Goal: Task Accomplishment & Management: Use online tool/utility

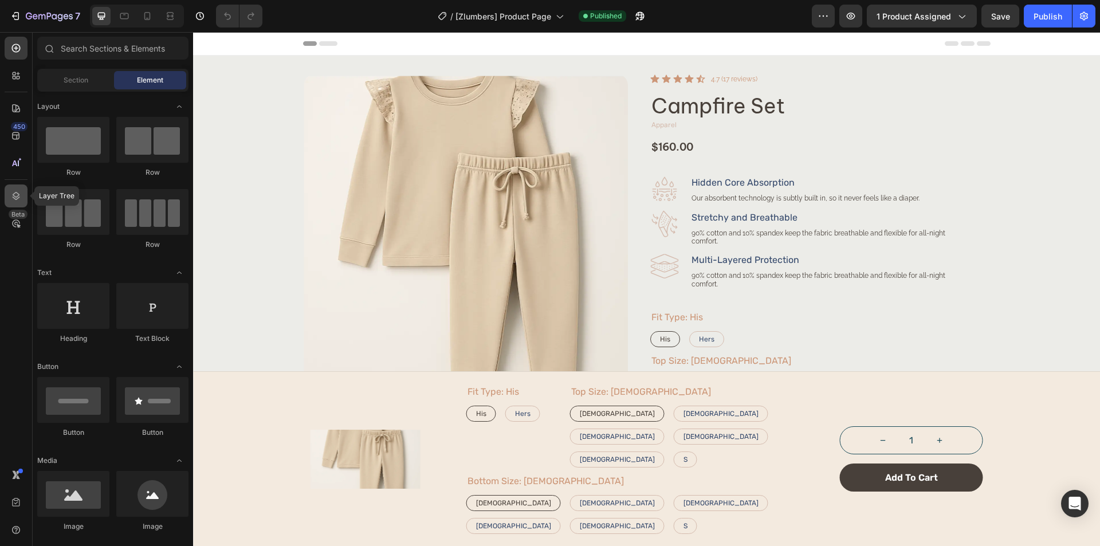
click at [19, 200] on icon at bounding box center [15, 195] width 11 height 11
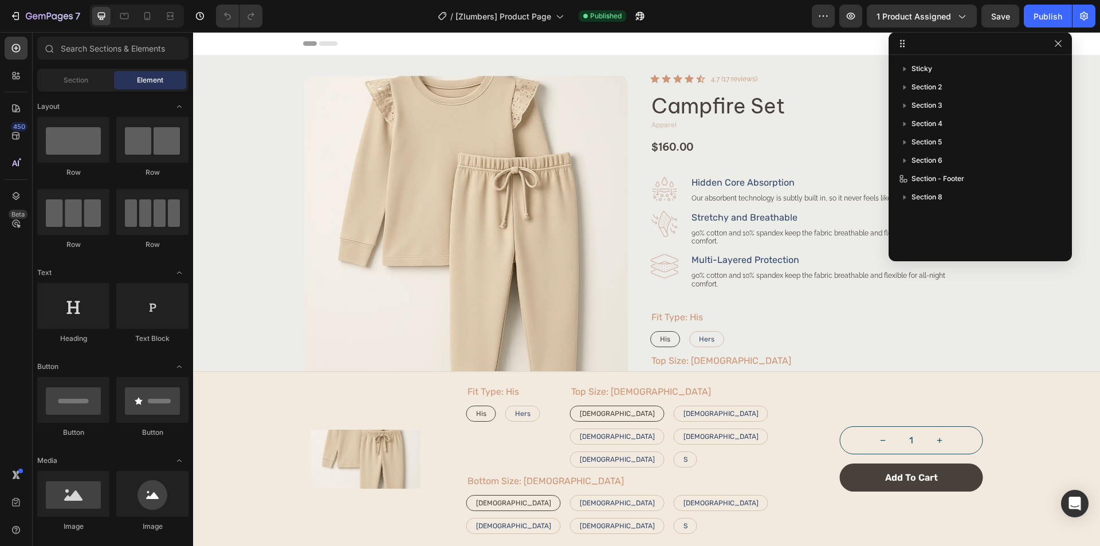
drag, startPoint x: 249, startPoint y: 81, endPoint x: 951, endPoint y: 39, distance: 704.0
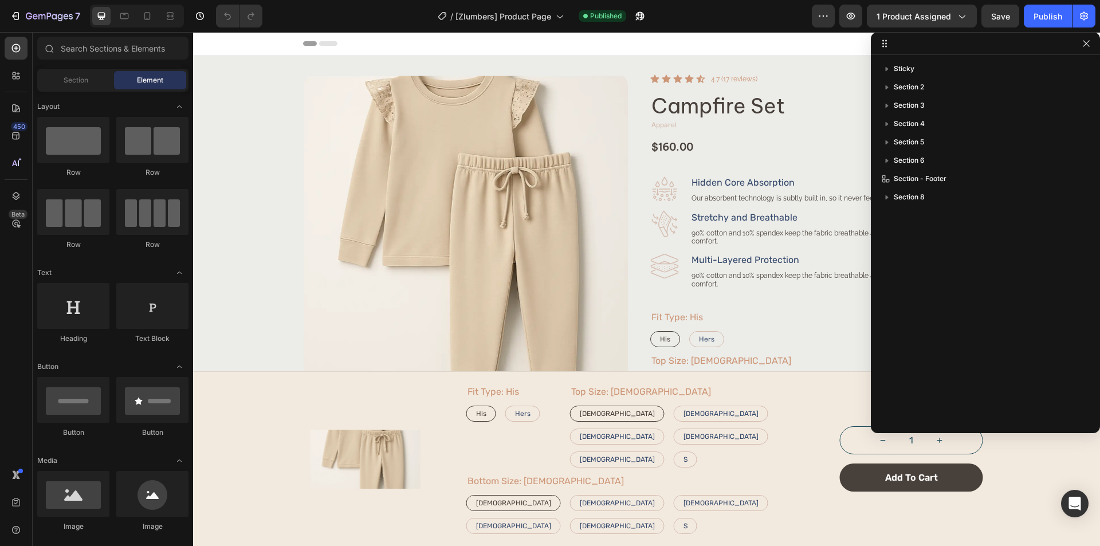
drag, startPoint x: 1067, startPoint y: 260, endPoint x: 1126, endPoint y: 463, distance: 211.2
click at [1099, 0] on html "7 Version history / [Zlumbers] Product Page Published Preview 1 product assigne…" at bounding box center [550, 0] width 1100 height 0
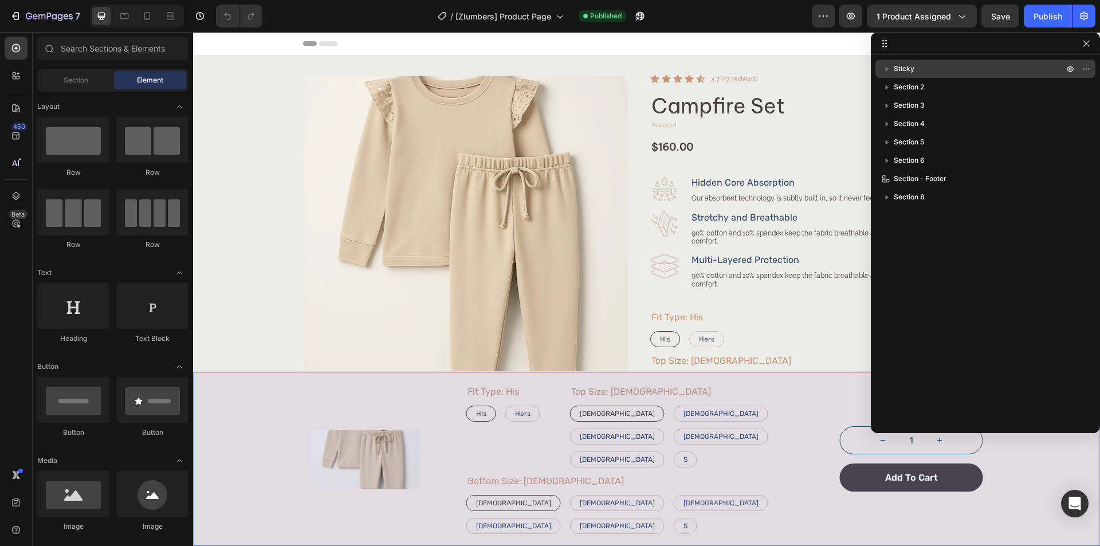
click at [968, 67] on p "Sticky" at bounding box center [979, 68] width 172 height 11
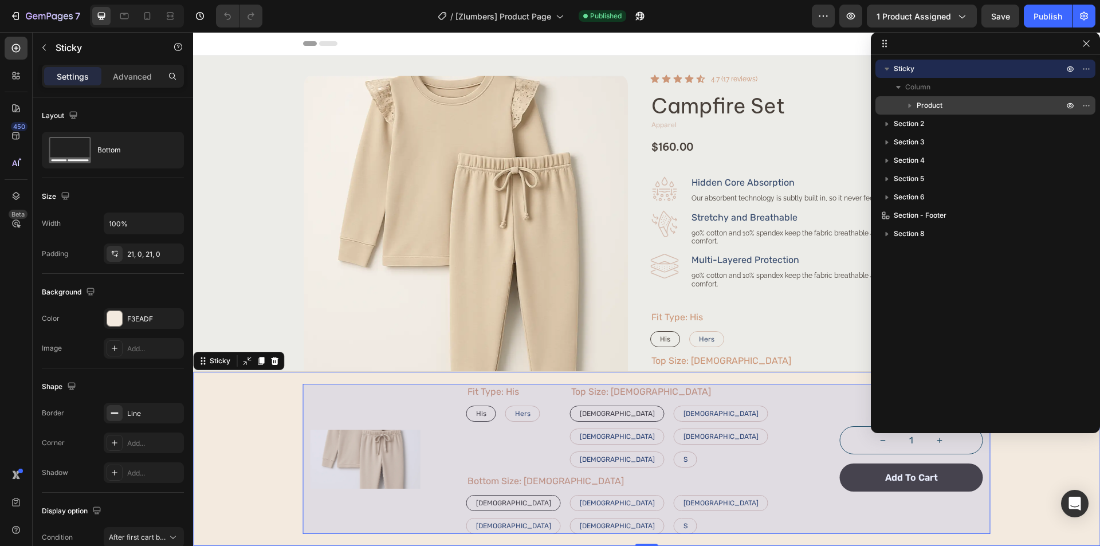
click at [968, 99] on div "Product" at bounding box center [985, 105] width 211 height 18
radio input "true"
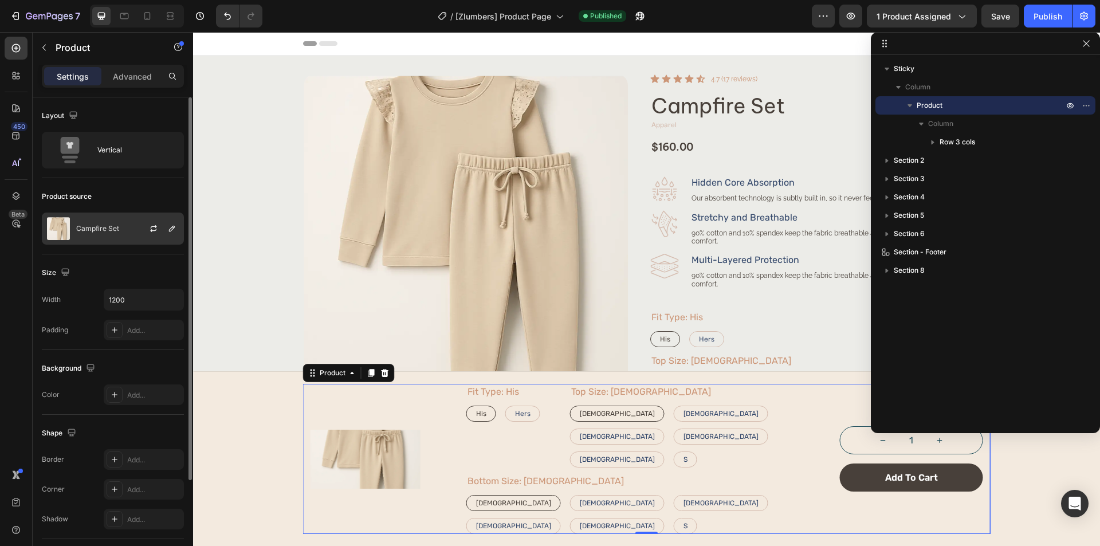
click at [112, 226] on p "Campfire Set" at bounding box center [97, 229] width 43 height 8
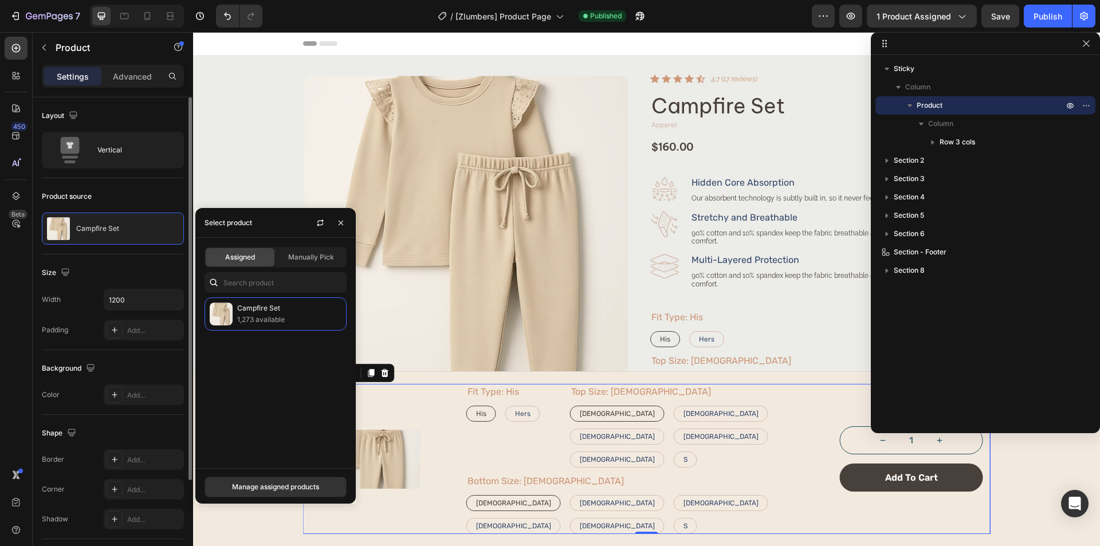
click at [128, 203] on div "Product source" at bounding box center [113, 196] width 142 height 18
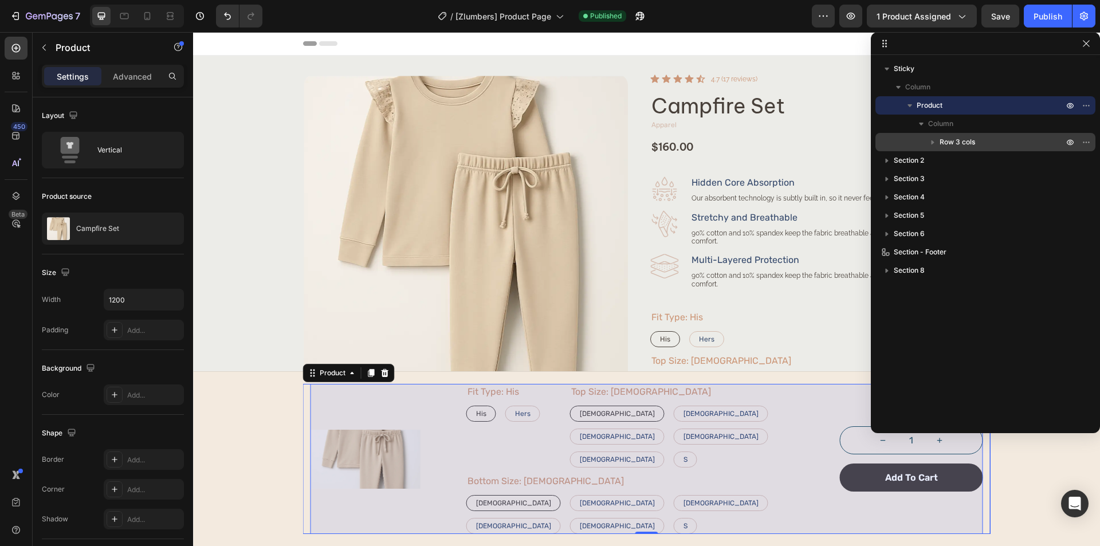
click at [1002, 139] on p "Row 3 cols" at bounding box center [1002, 141] width 126 height 11
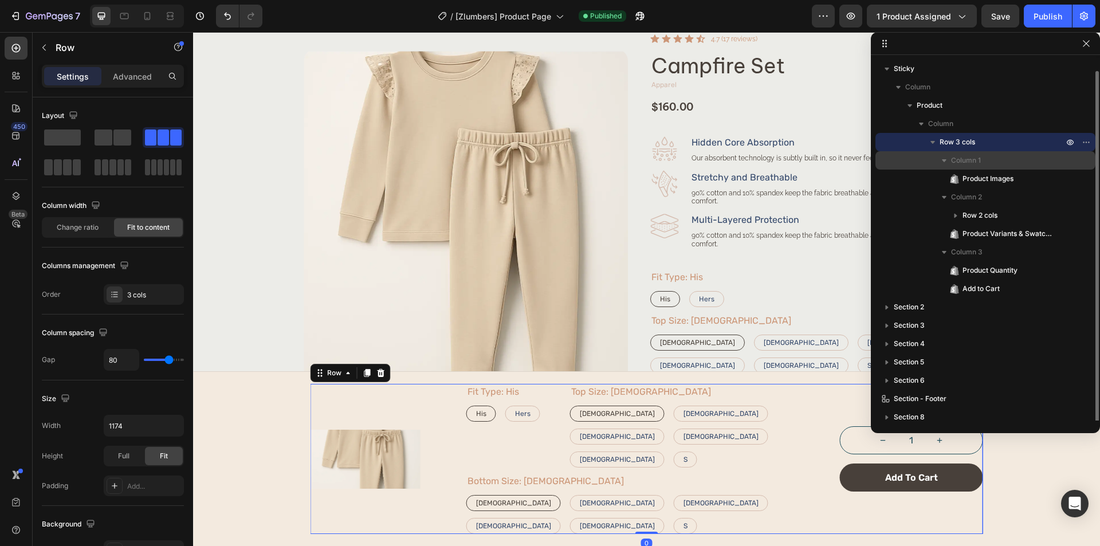
scroll to position [6, 0]
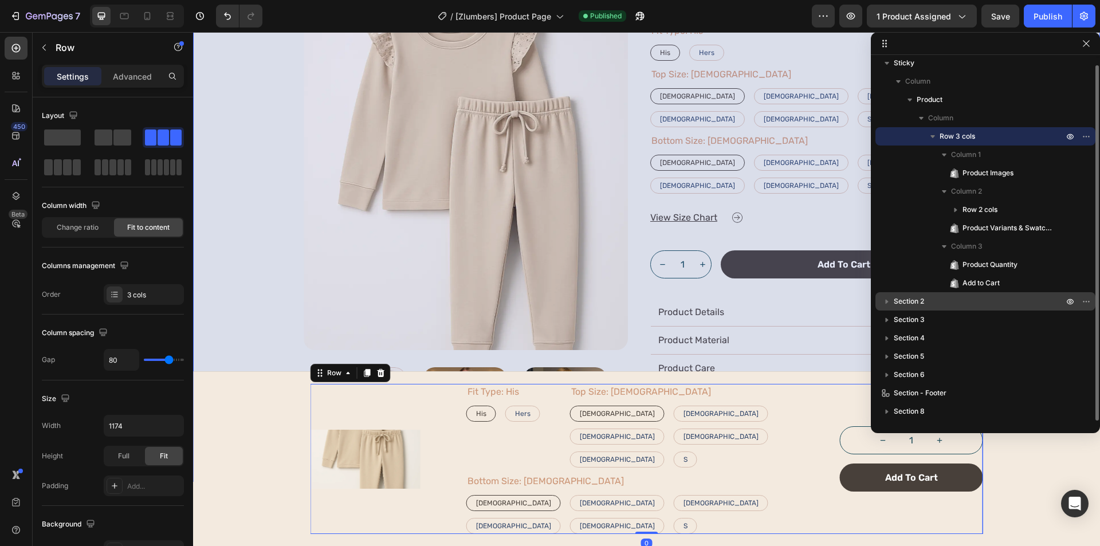
click at [971, 296] on p "Section 2" at bounding box center [979, 301] width 172 height 11
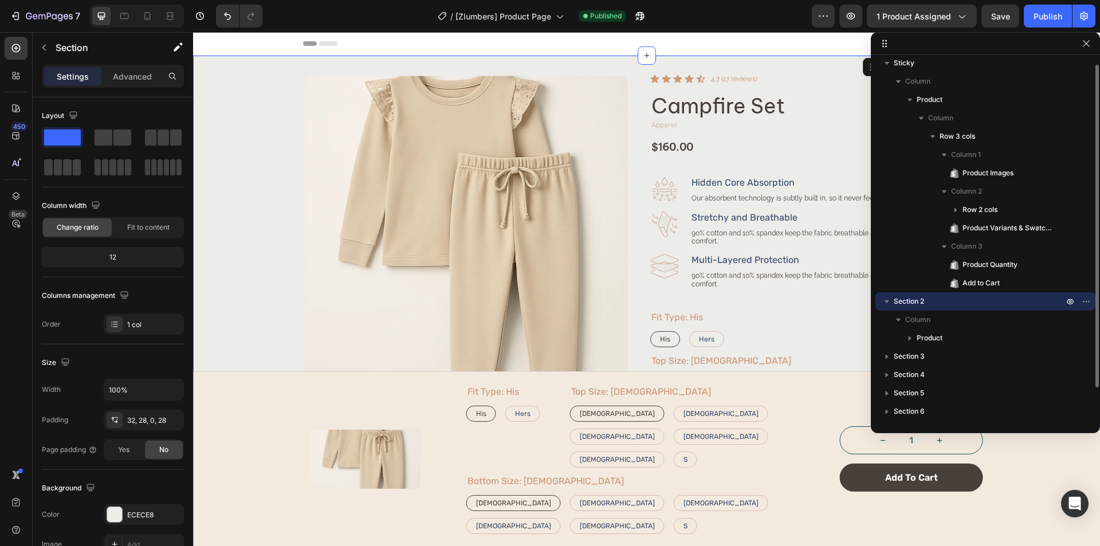
scroll to position [42, 0]
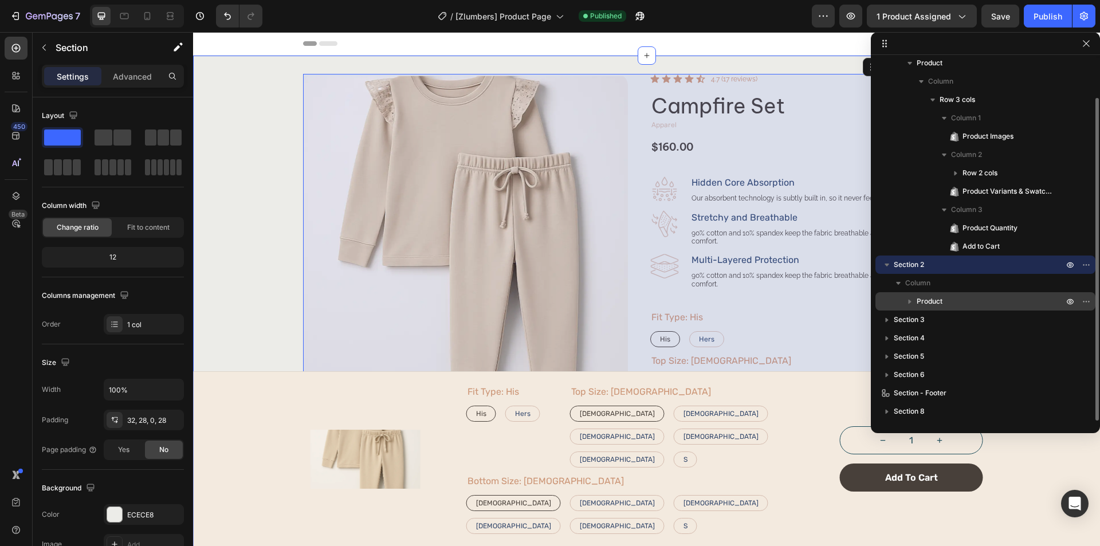
drag, startPoint x: 975, startPoint y: 302, endPoint x: 660, endPoint y: 268, distance: 316.3
click at [975, 302] on p "Product" at bounding box center [990, 301] width 149 height 11
radio input "true"
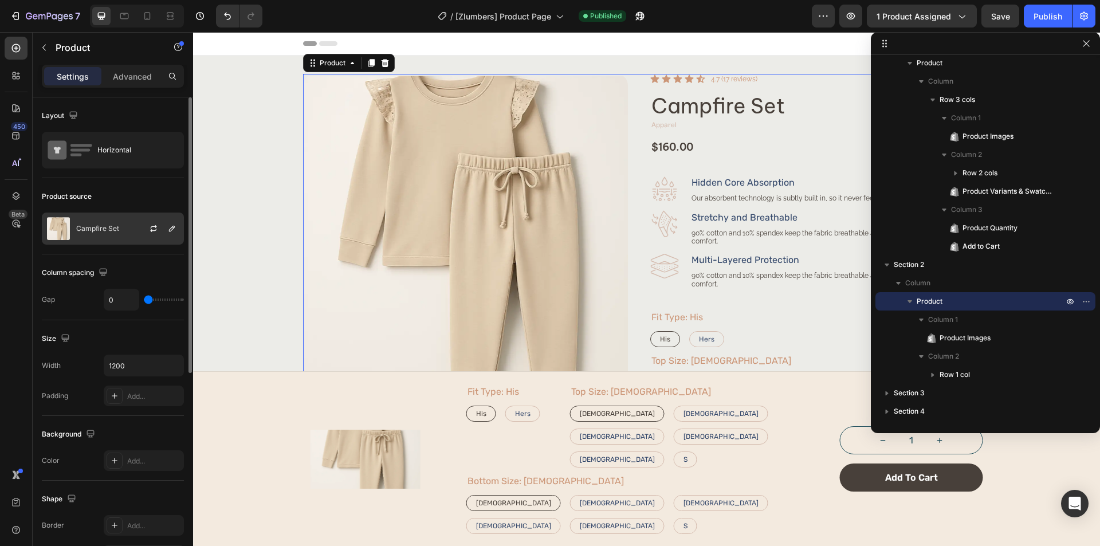
click at [109, 227] on p "Campfire Set" at bounding box center [97, 229] width 43 height 8
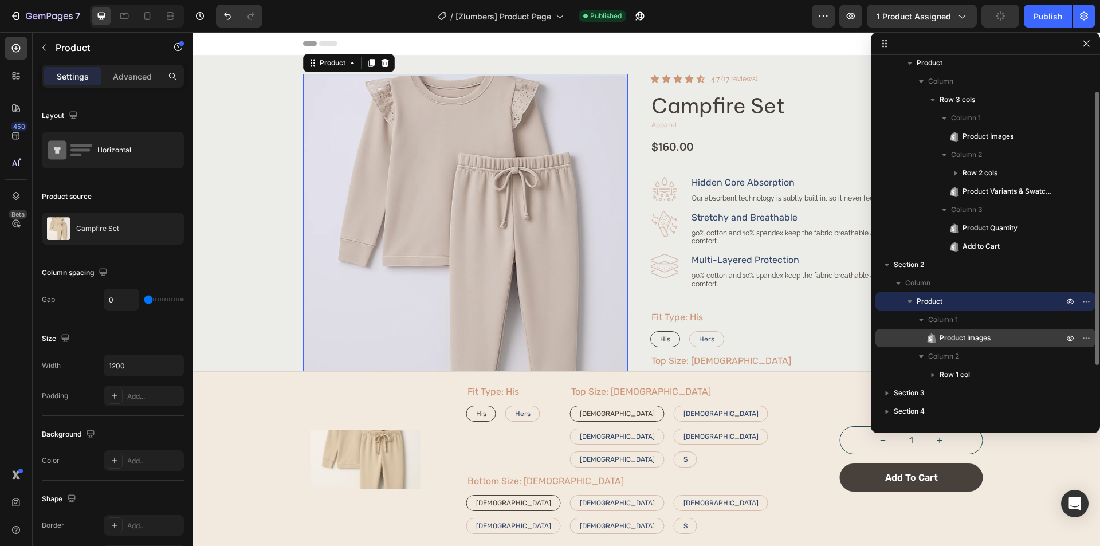
click at [987, 337] on span "Product Images" at bounding box center [964, 337] width 51 height 11
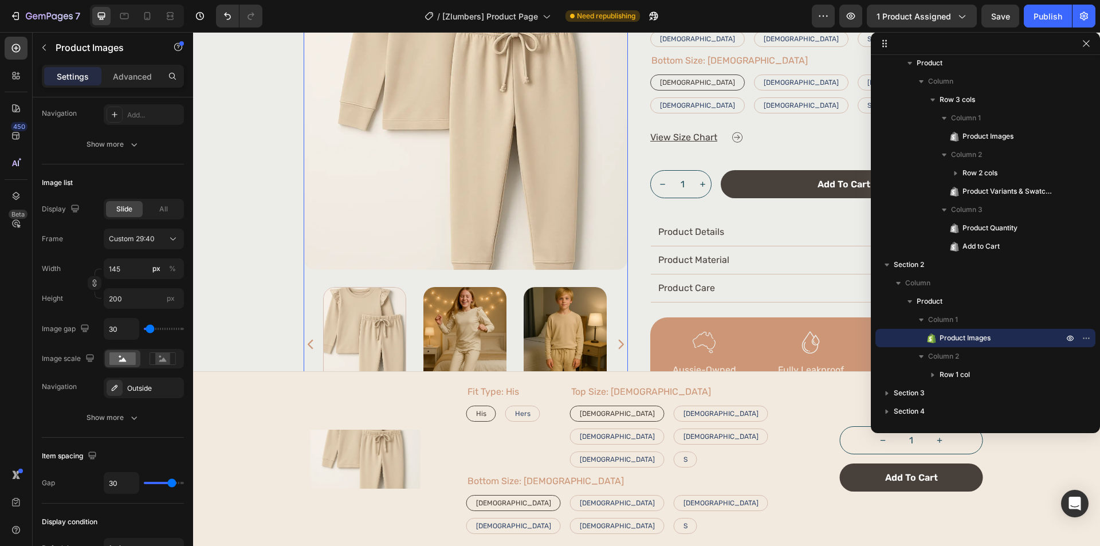
scroll to position [401, 0]
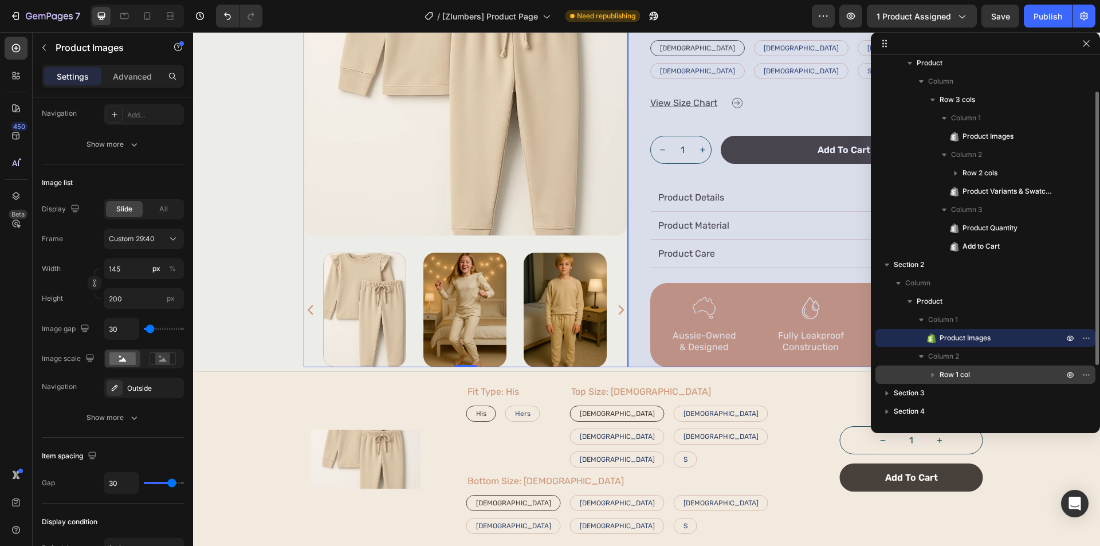
click at [983, 373] on p "Row 1 col" at bounding box center [1002, 374] width 126 height 11
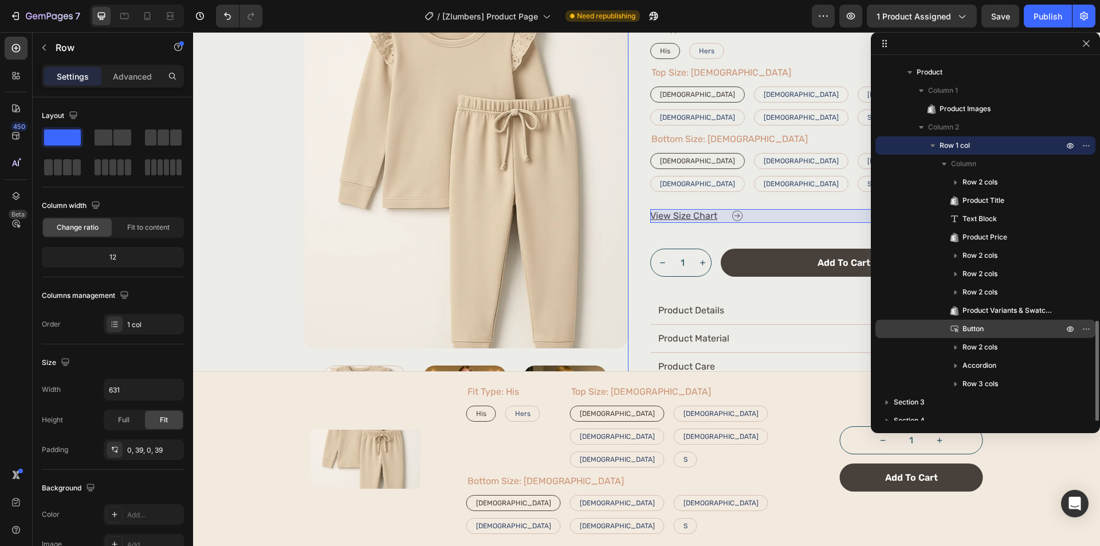
scroll to position [354, 0]
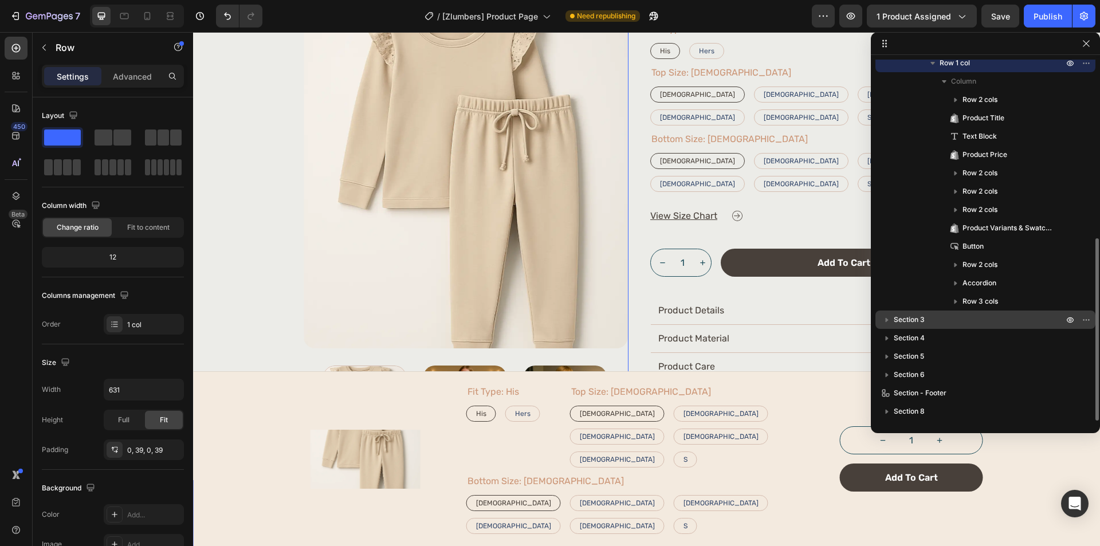
click at [946, 316] on p "Section 3" at bounding box center [979, 319] width 172 height 11
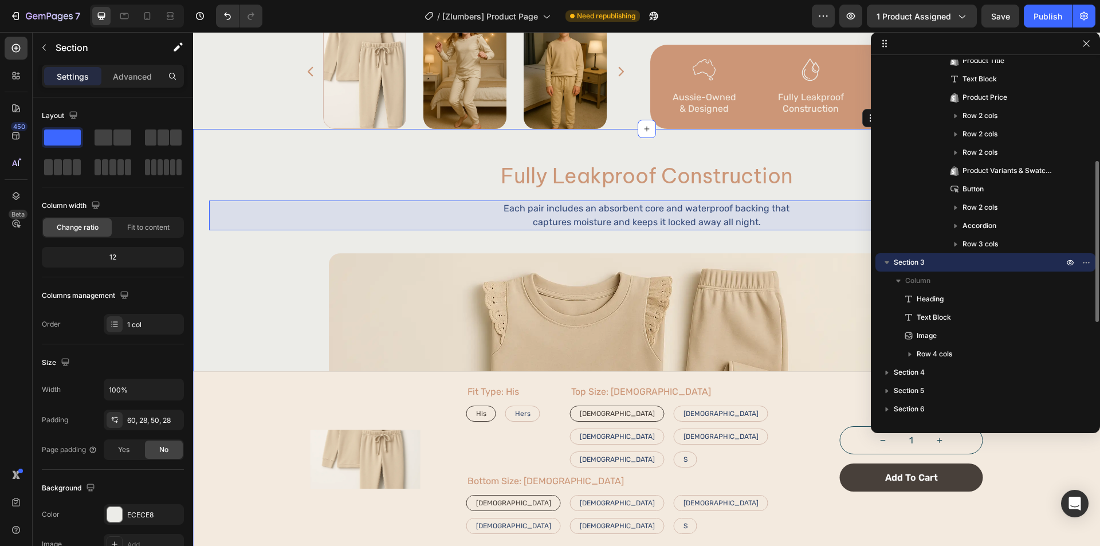
scroll to position [650, 0]
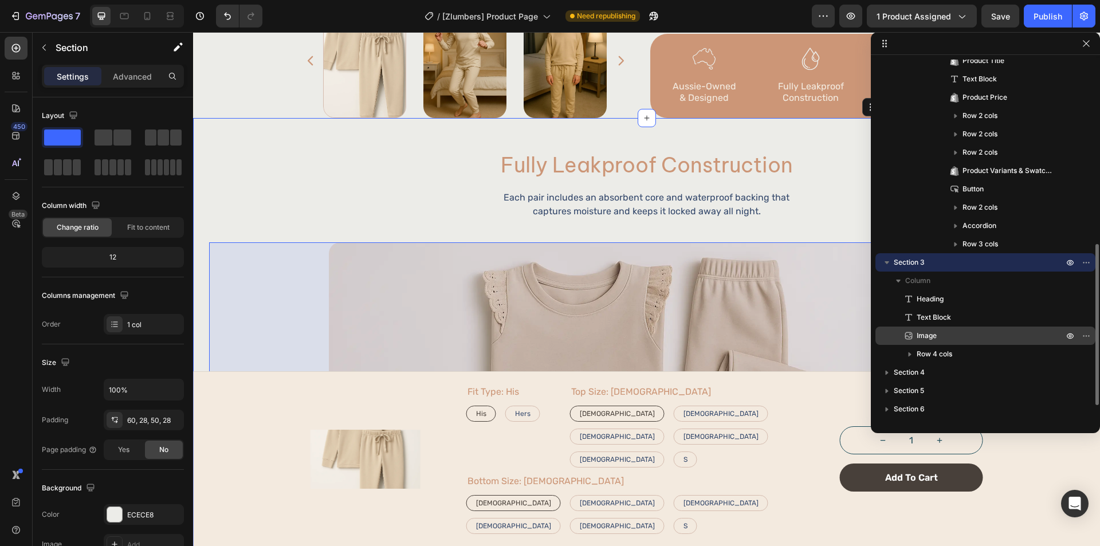
click at [975, 336] on p "Image" at bounding box center [977, 335] width 149 height 11
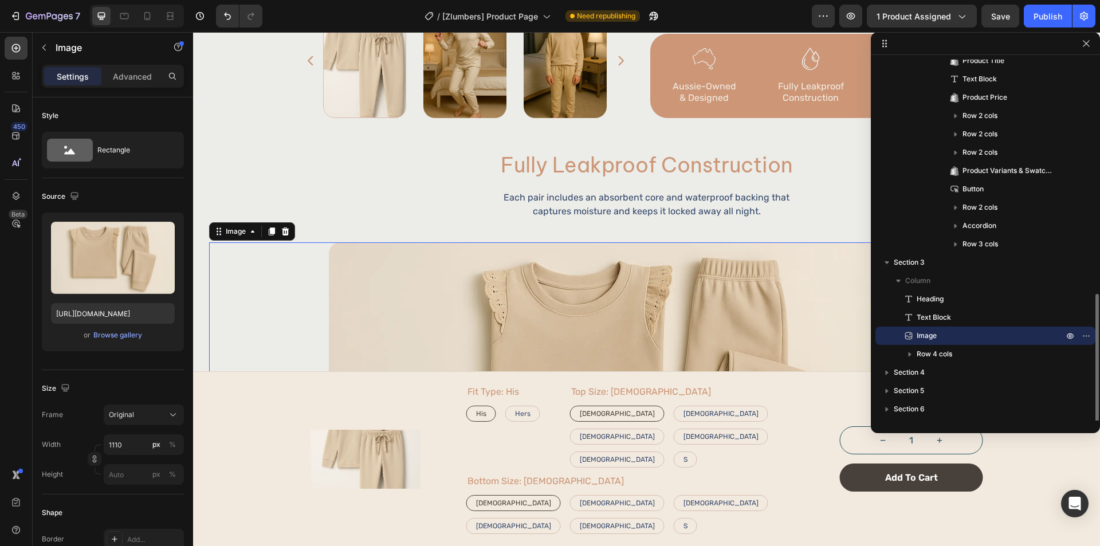
scroll to position [446, 0]
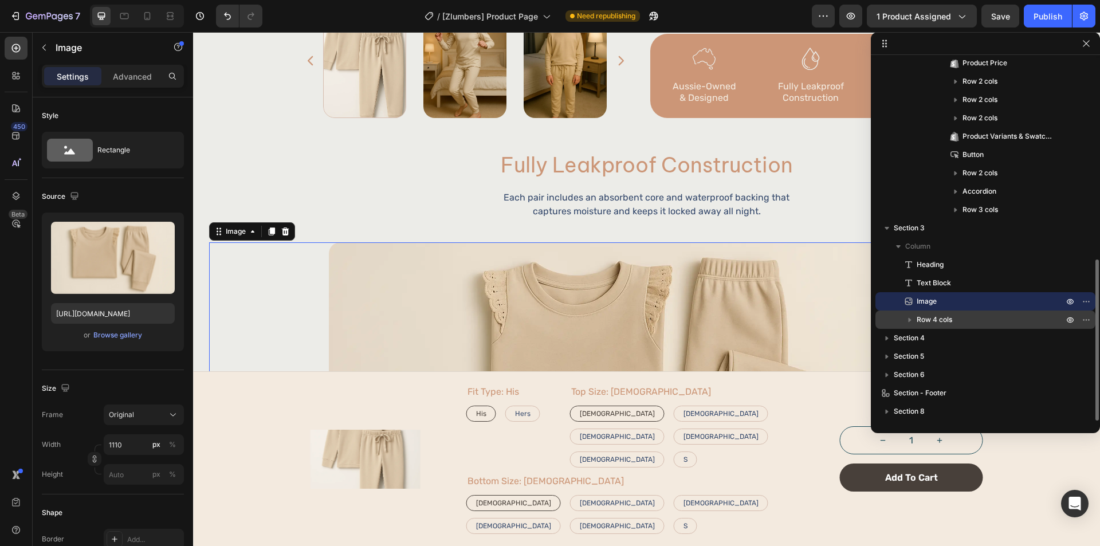
click at [972, 319] on p "Row 4 cols" at bounding box center [990, 319] width 149 height 11
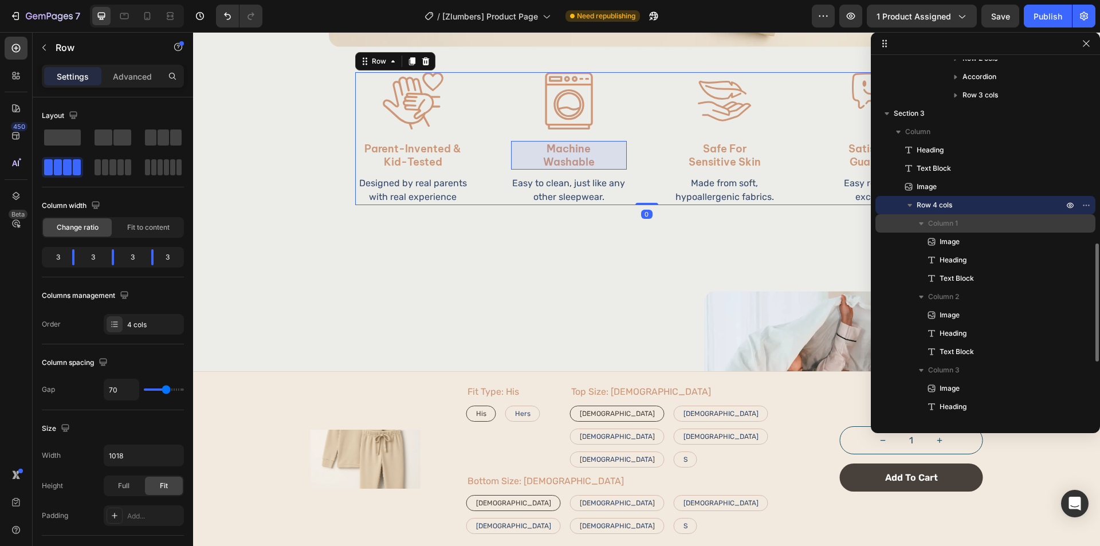
scroll to position [617, 0]
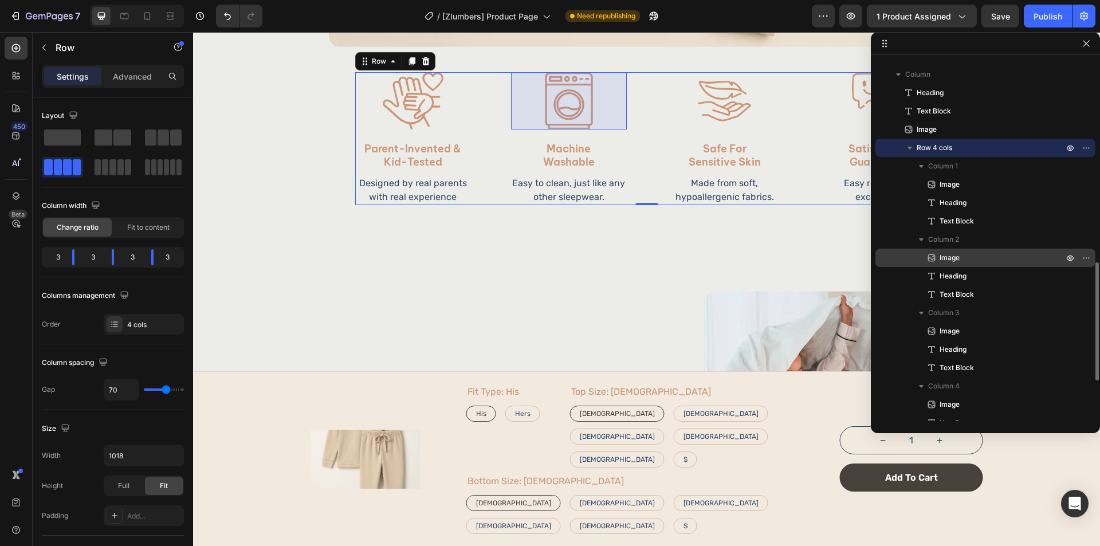
click at [978, 255] on p "Image" at bounding box center [989, 257] width 126 height 11
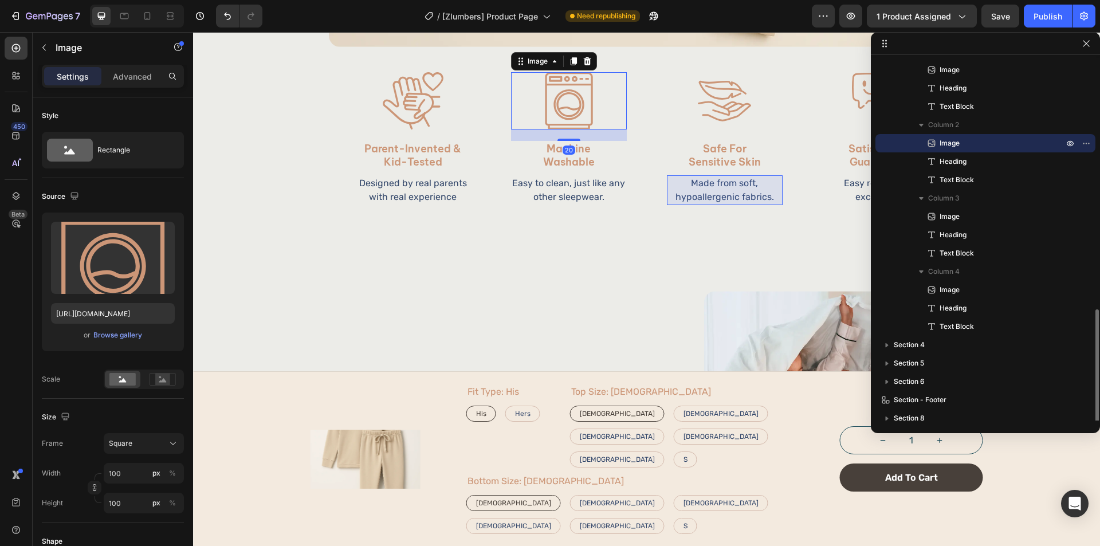
scroll to position [739, 0]
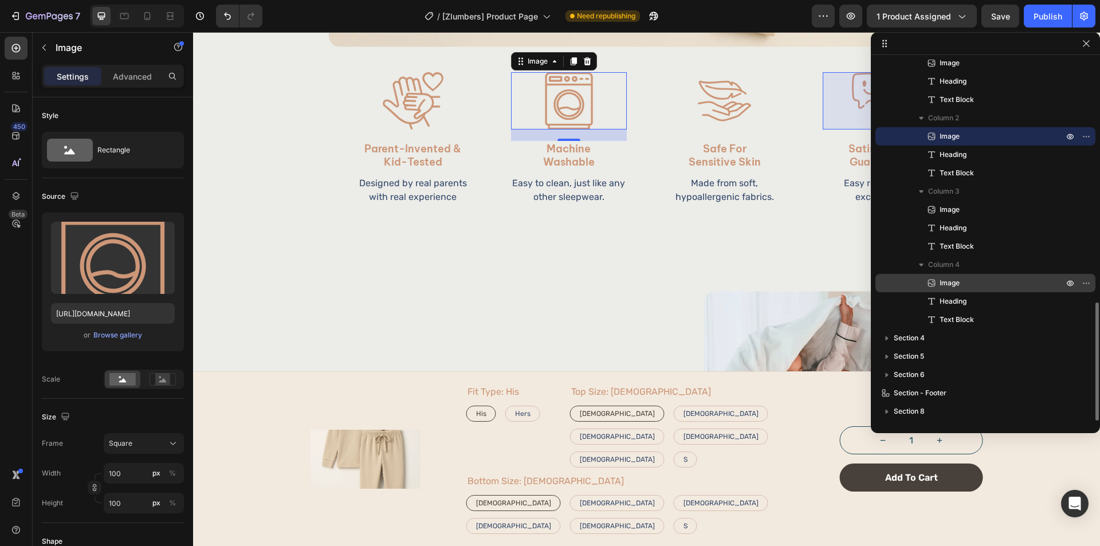
click at [985, 283] on p "Image" at bounding box center [989, 282] width 126 height 11
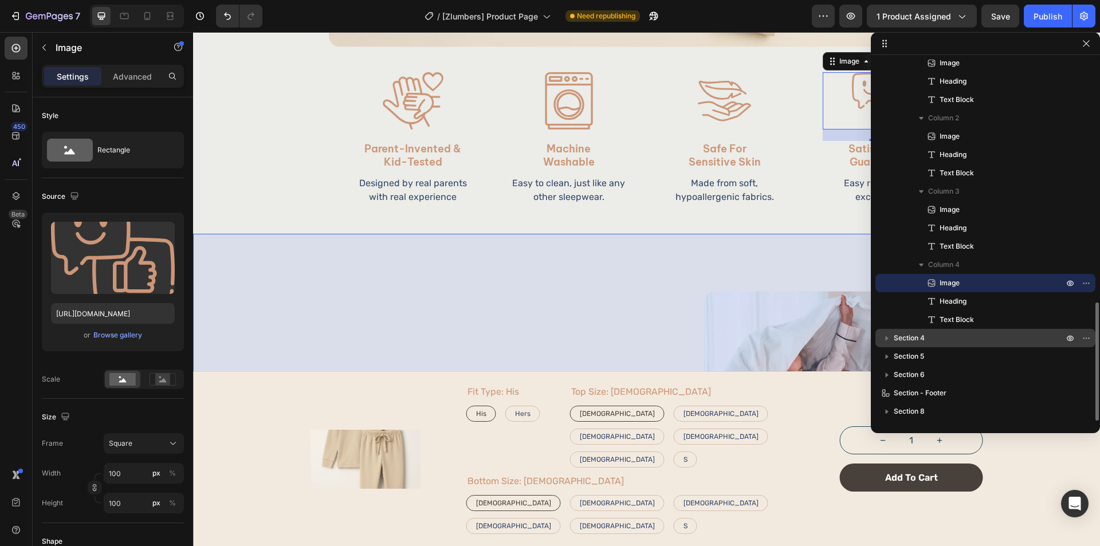
click at [972, 337] on p "Section 4" at bounding box center [979, 337] width 172 height 11
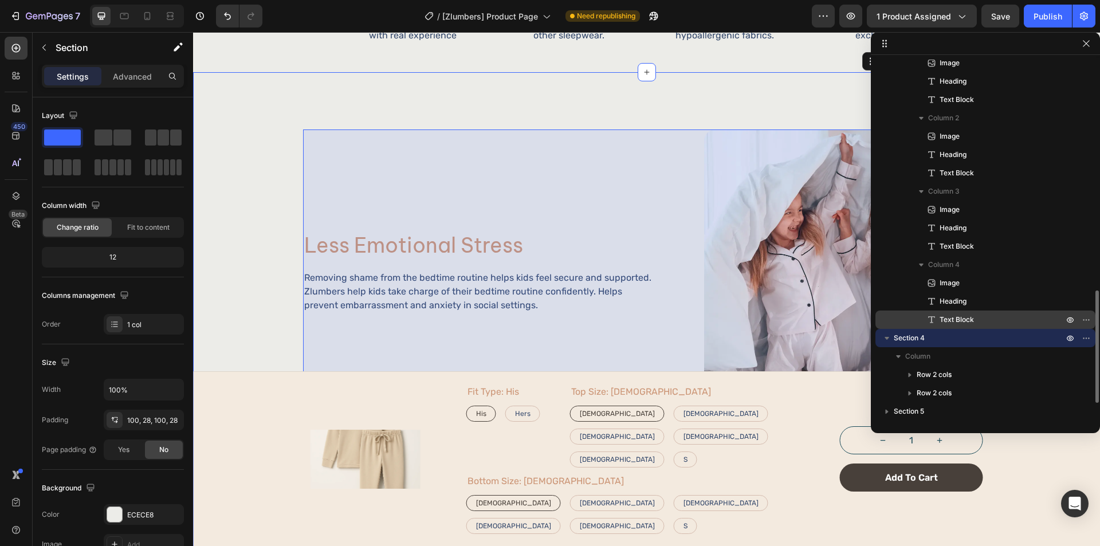
scroll to position [794, 0]
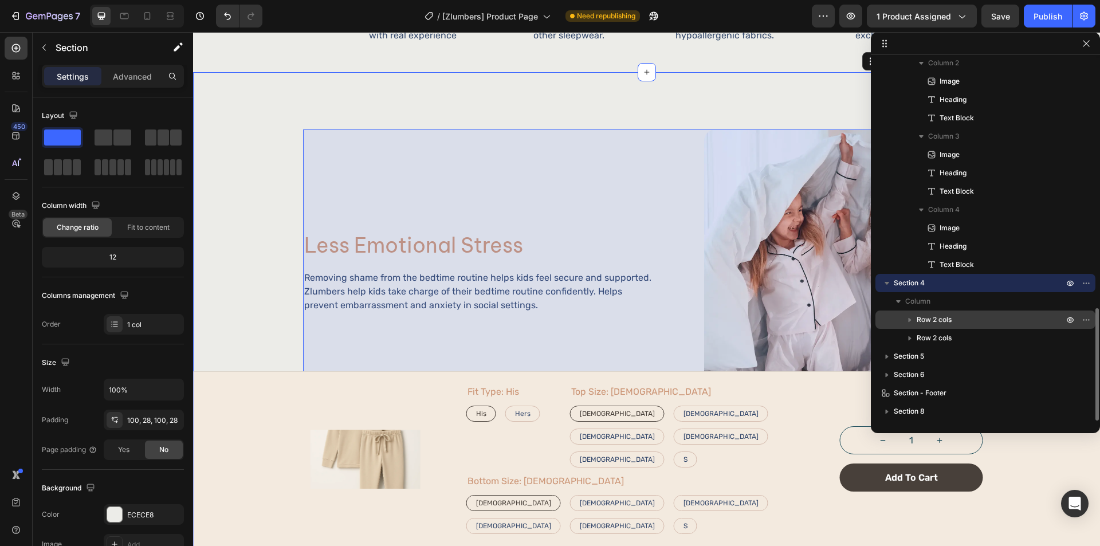
click at [978, 321] on p "Row 2 cols" at bounding box center [990, 319] width 149 height 11
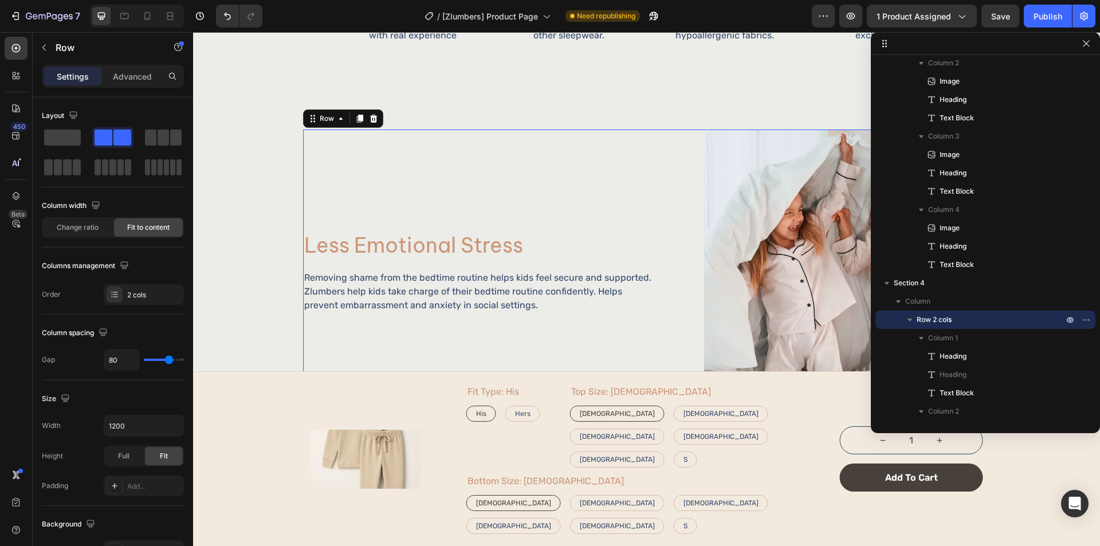
scroll to position [904, 0]
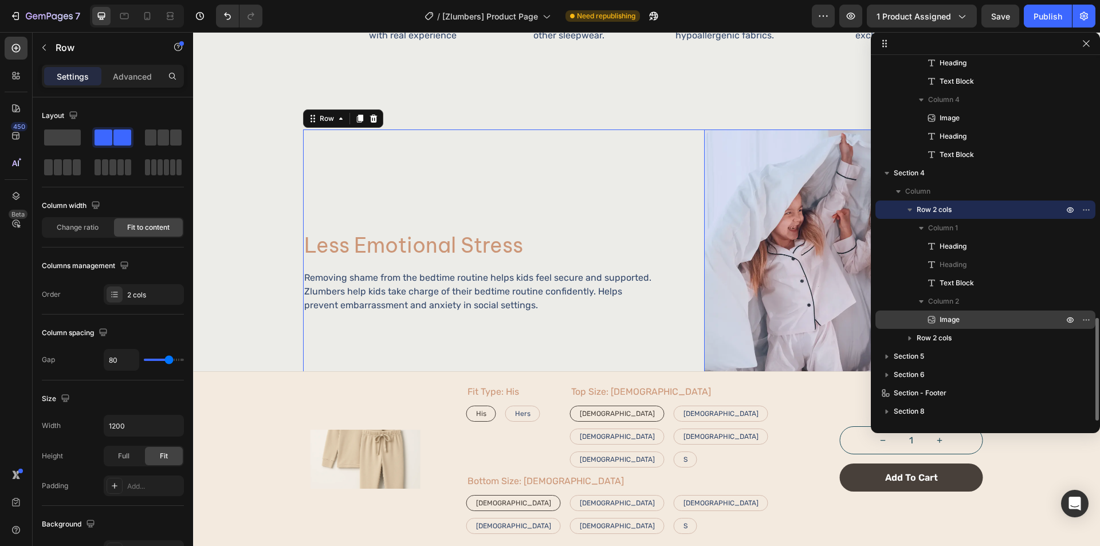
click at [979, 322] on p "Image" at bounding box center [989, 319] width 126 height 11
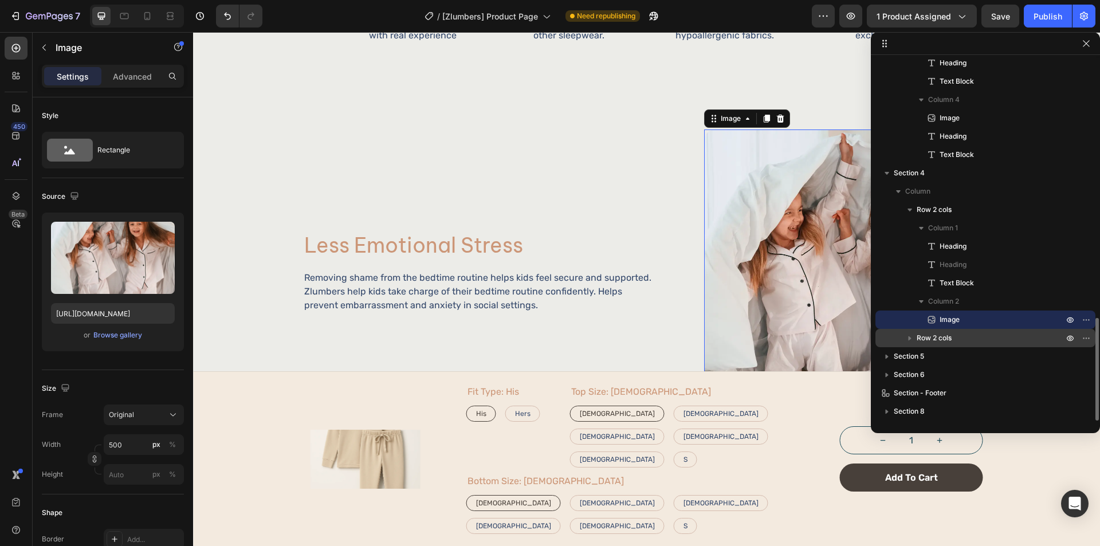
click at [975, 337] on p "Row 2 cols" at bounding box center [990, 337] width 149 height 11
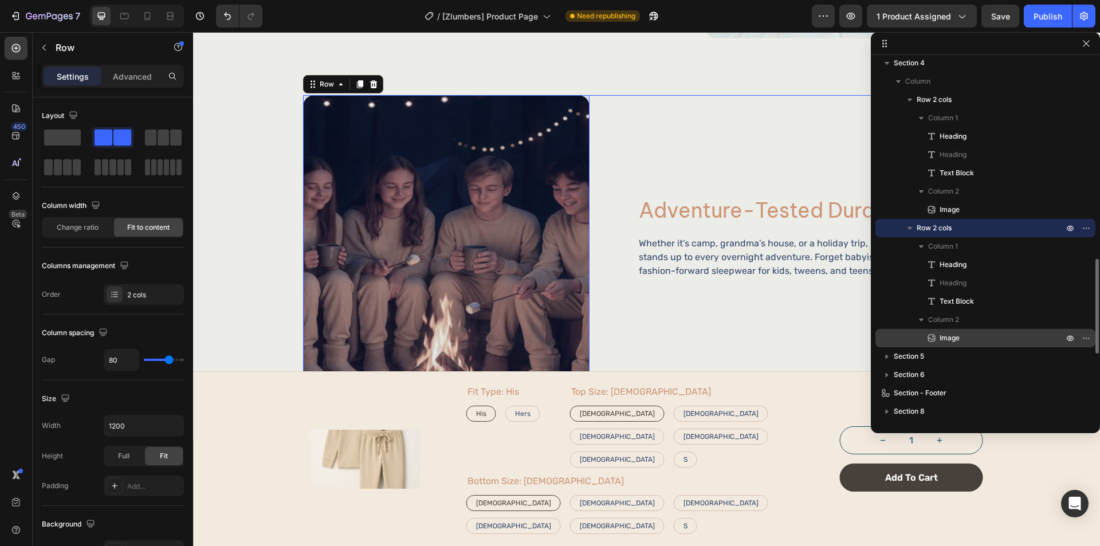
scroll to position [1644, 0]
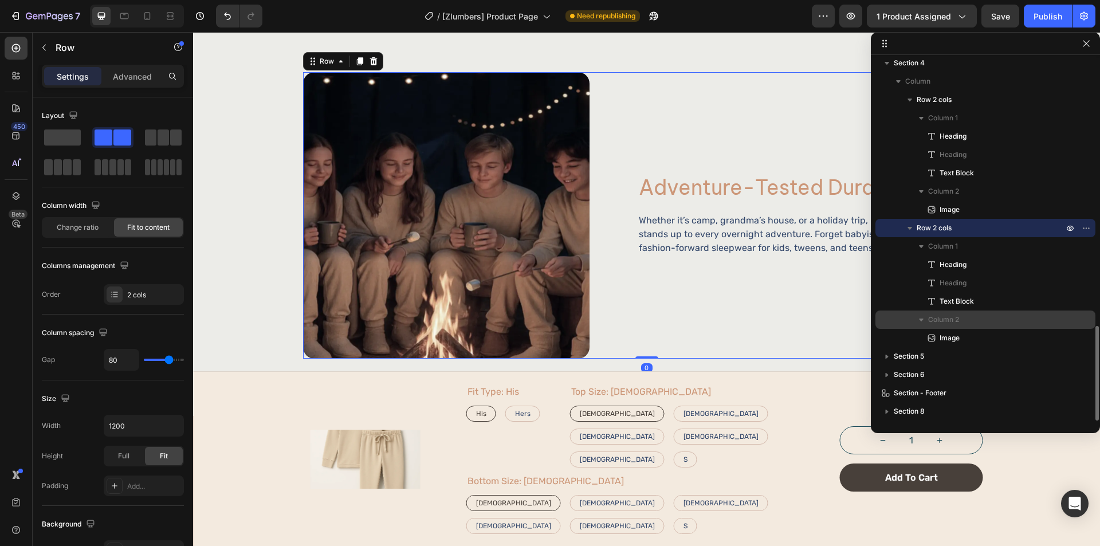
click at [982, 326] on div "Column 2" at bounding box center [985, 319] width 211 height 18
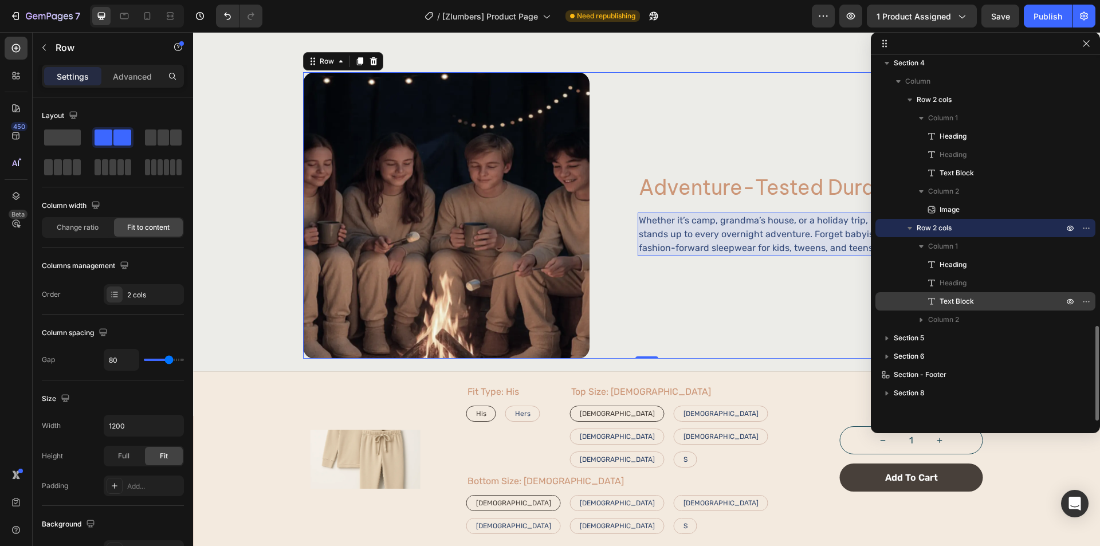
click at [983, 305] on p "Text Block" at bounding box center [989, 301] width 126 height 11
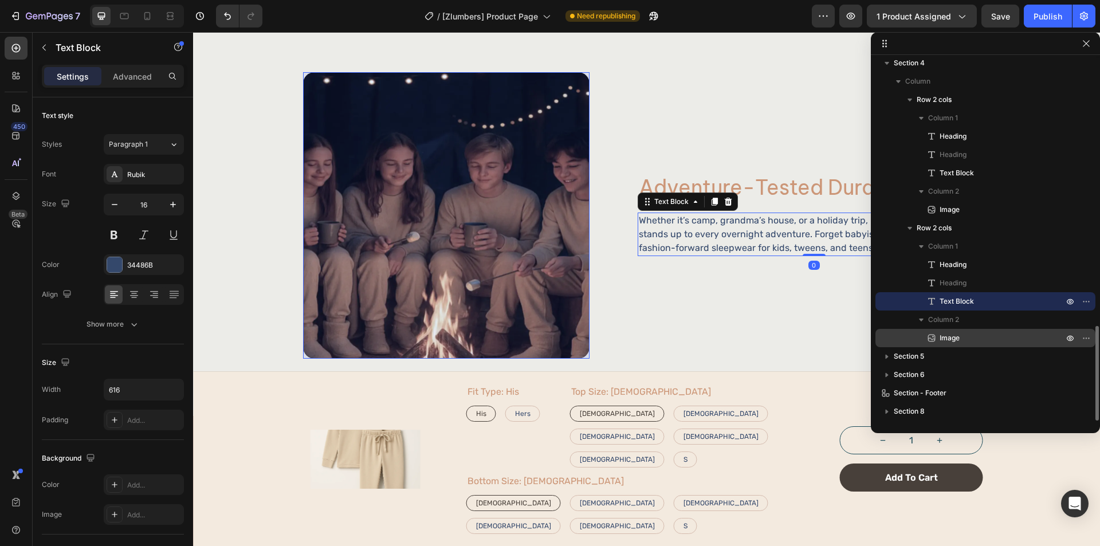
click at [981, 330] on div "Image" at bounding box center [985, 338] width 211 height 18
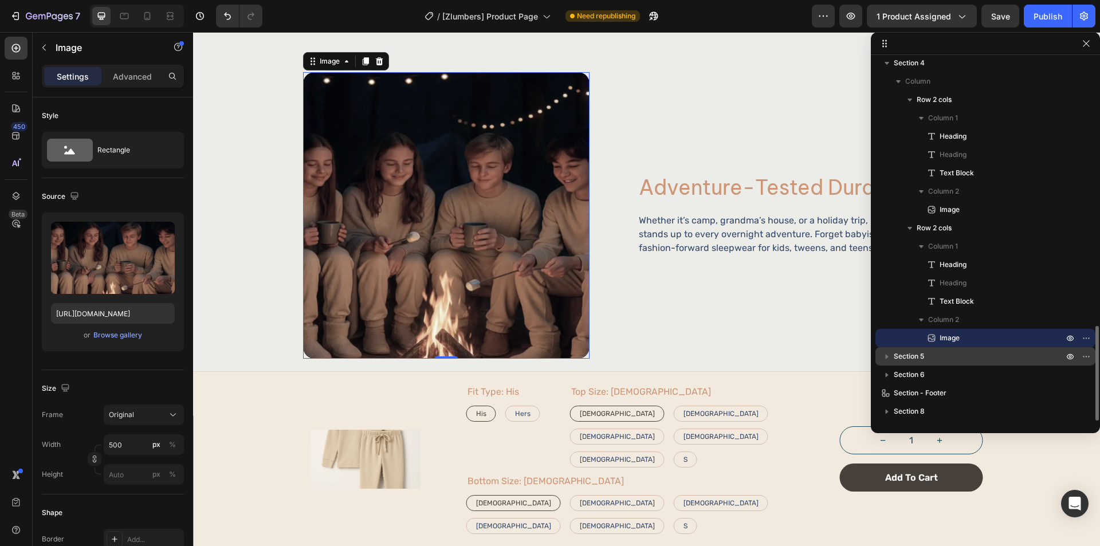
click at [976, 363] on div "Section 5" at bounding box center [985, 356] width 211 height 18
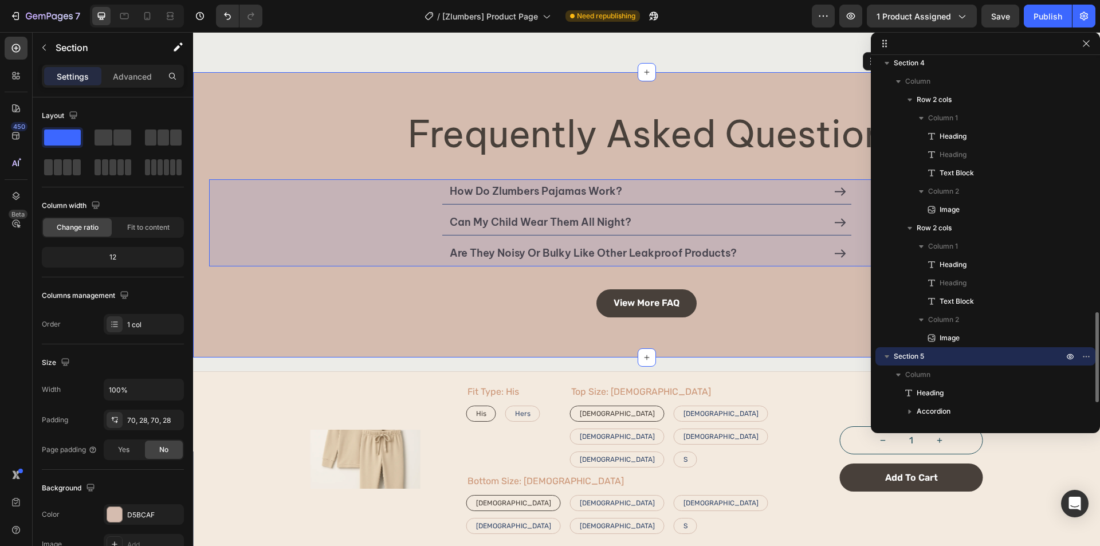
scroll to position [1087, 0]
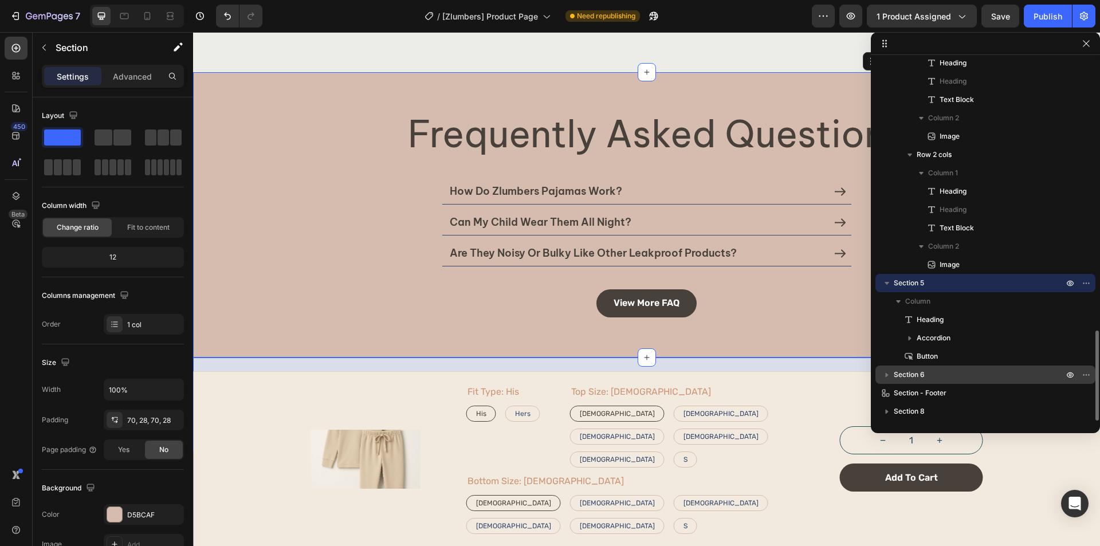
click at [982, 375] on p "Section 6" at bounding box center [979, 374] width 172 height 11
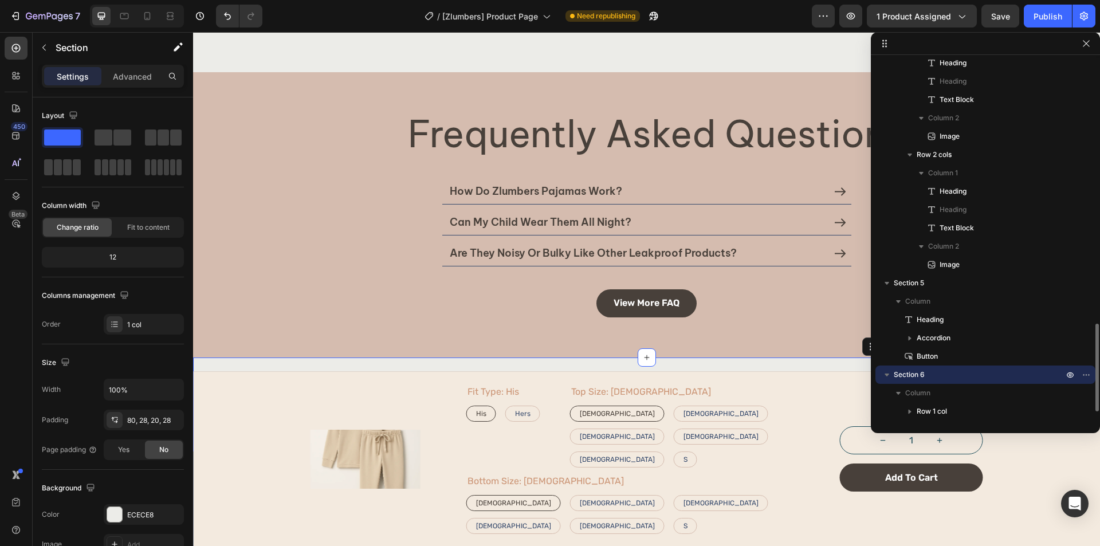
scroll to position [1124, 0]
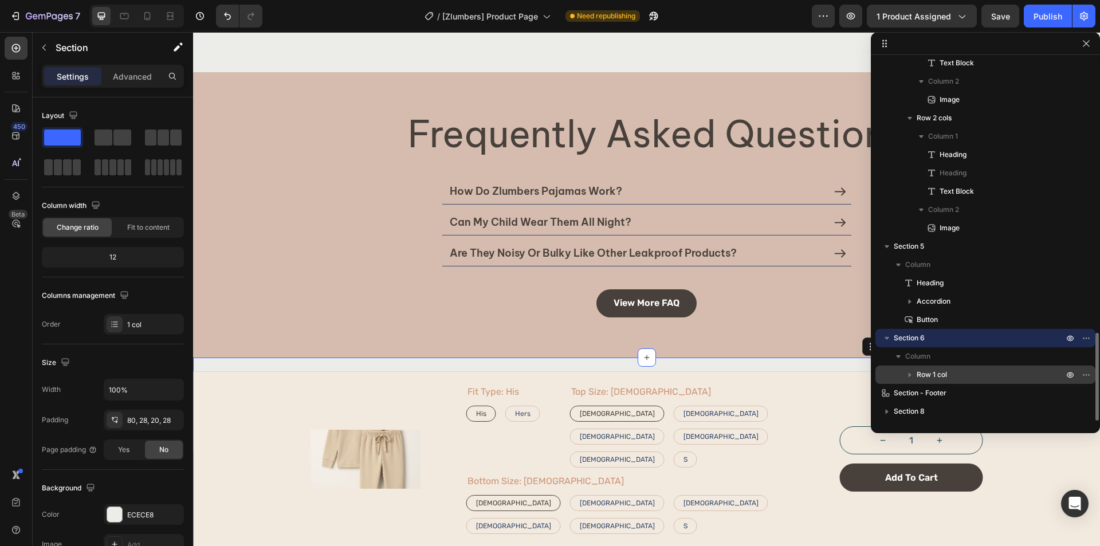
click at [981, 370] on p "Row 1 col" at bounding box center [990, 374] width 149 height 11
